Goal: Check status: Check status

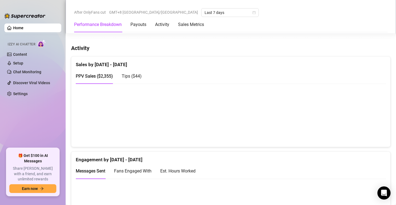
scroll to position [328, 0]
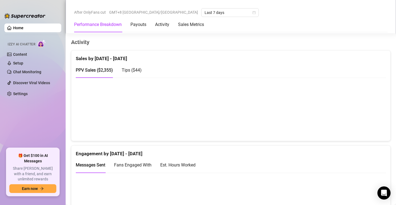
click at [220, 157] on div "Messages Sent Fans Engaged With Est. Hours Worked" at bounding box center [231, 165] width 310 height 16
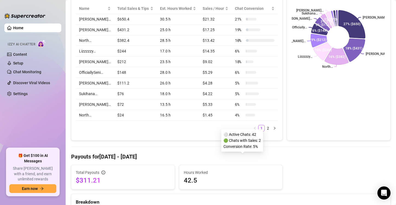
scroll to position [0, 0]
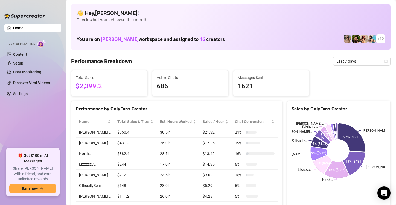
click at [21, 130] on ul "Home Izzy AI Chatter Content Setup Chat Monitoring Discover Viral Videos Settin…" at bounding box center [32, 83] width 57 height 125
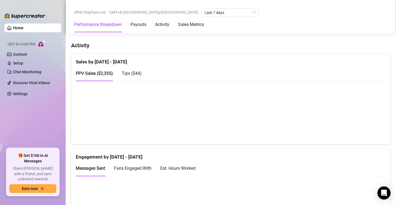
scroll to position [328, 0]
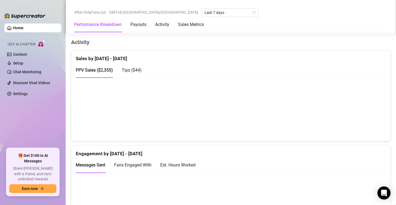
click at [29, 123] on ul "Home Izzy AI Chatter Content Setup Chat Monitoring Discover Viral Videos Settin…" at bounding box center [32, 83] width 57 height 125
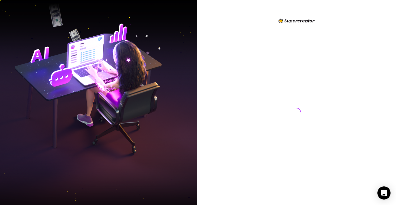
click at [23, 92] on img at bounding box center [98, 102] width 197 height 247
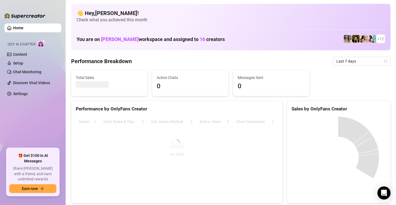
click at [146, 108] on div "Performance by OnlyFans Creator" at bounding box center [177, 108] width 202 height 7
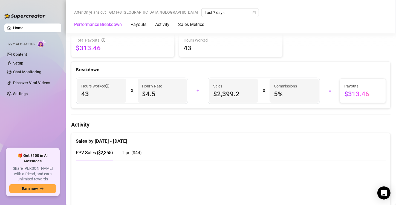
scroll to position [244, 0]
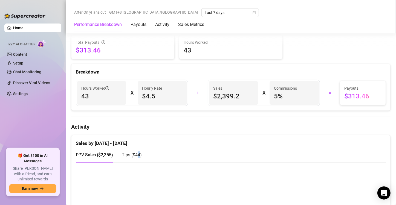
click at [137, 157] on div "Tips ( $44 )" at bounding box center [132, 155] width 20 height 7
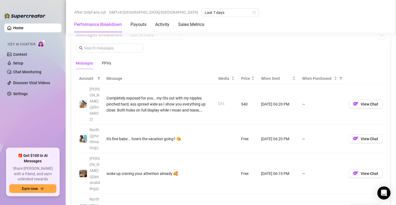
scroll to position [544, 0]
